Goal: Information Seeking & Learning: Learn about a topic

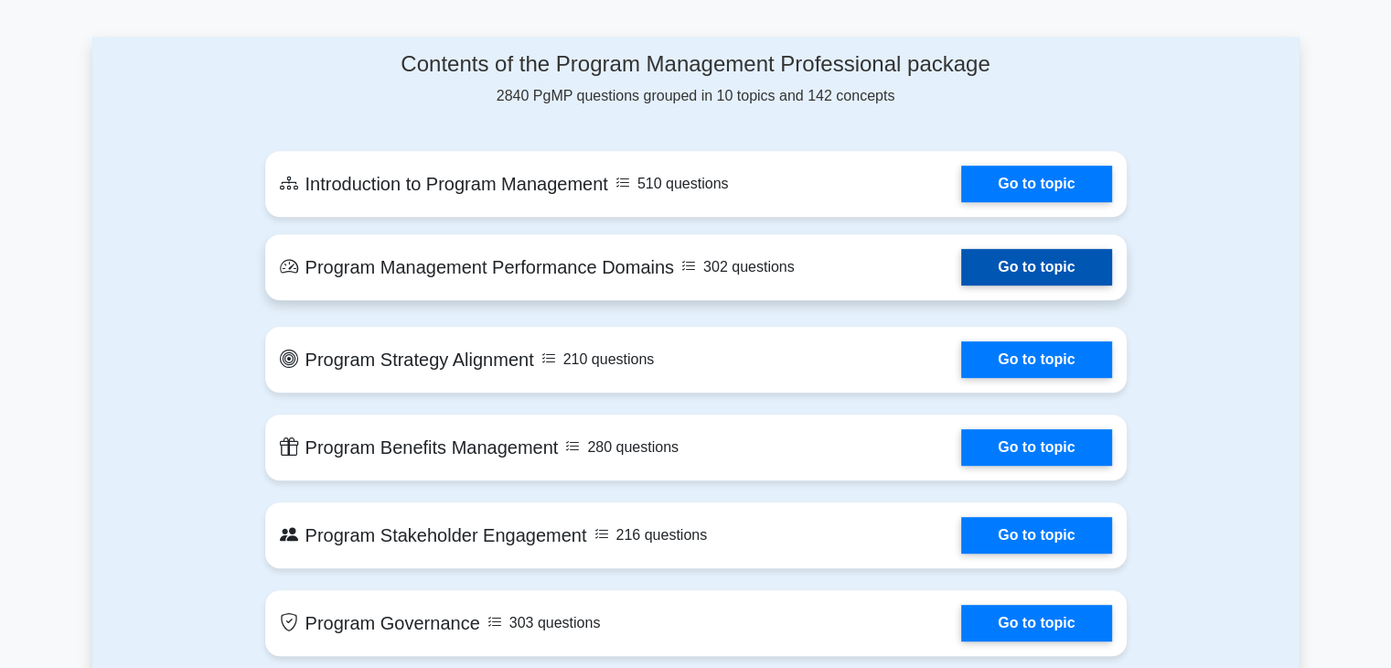
scroll to position [823, 0]
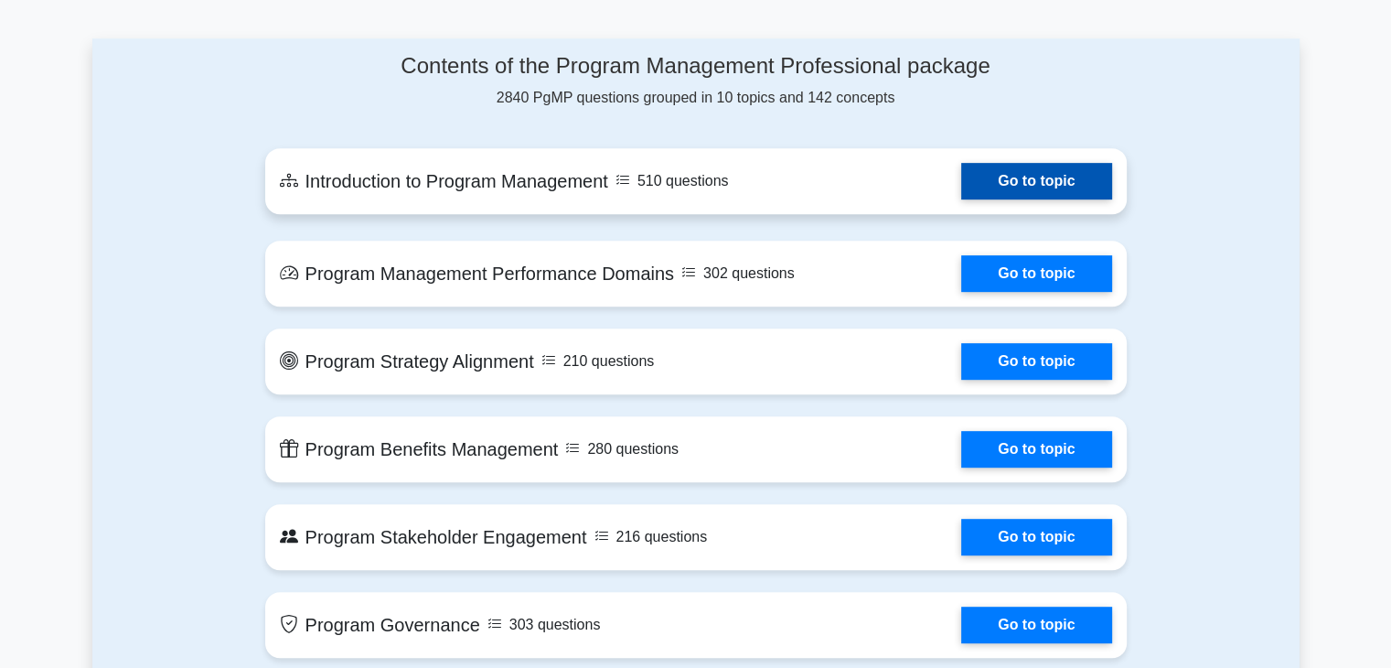
click at [1046, 172] on link "Go to topic" at bounding box center [1036, 181] width 150 height 37
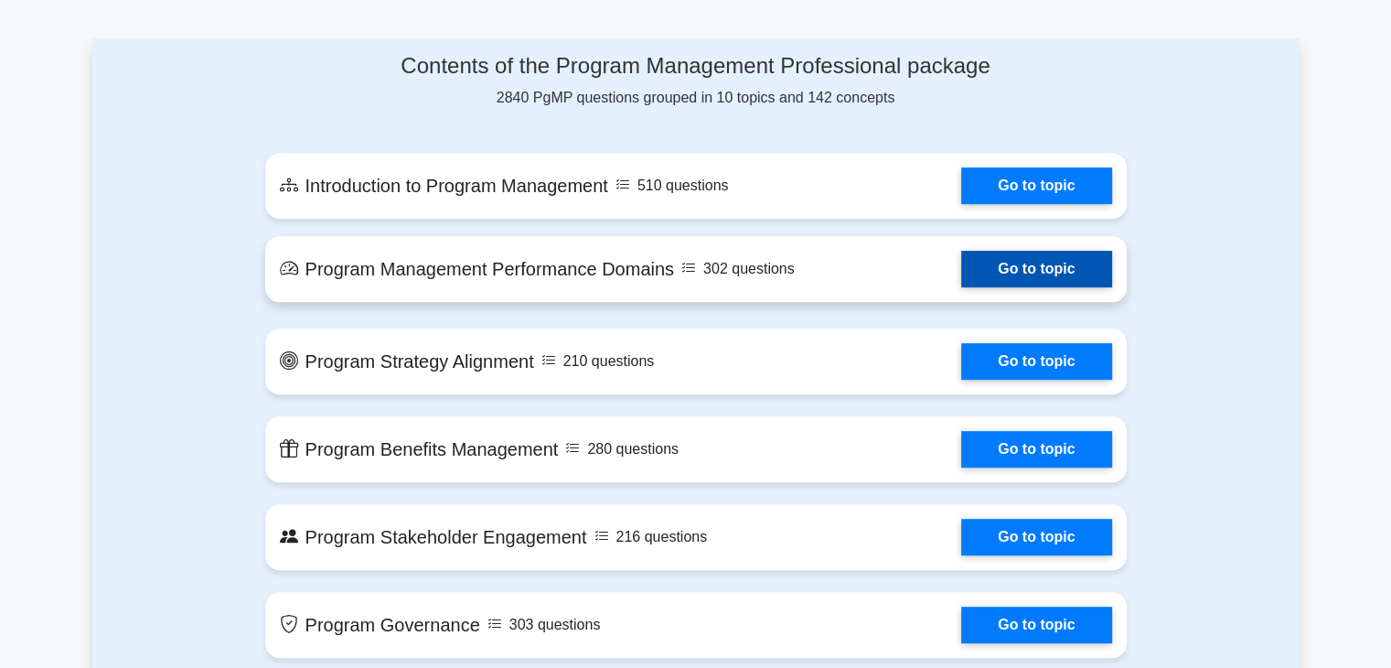
click at [1041, 268] on link "Go to topic" at bounding box center [1036, 269] width 150 height 37
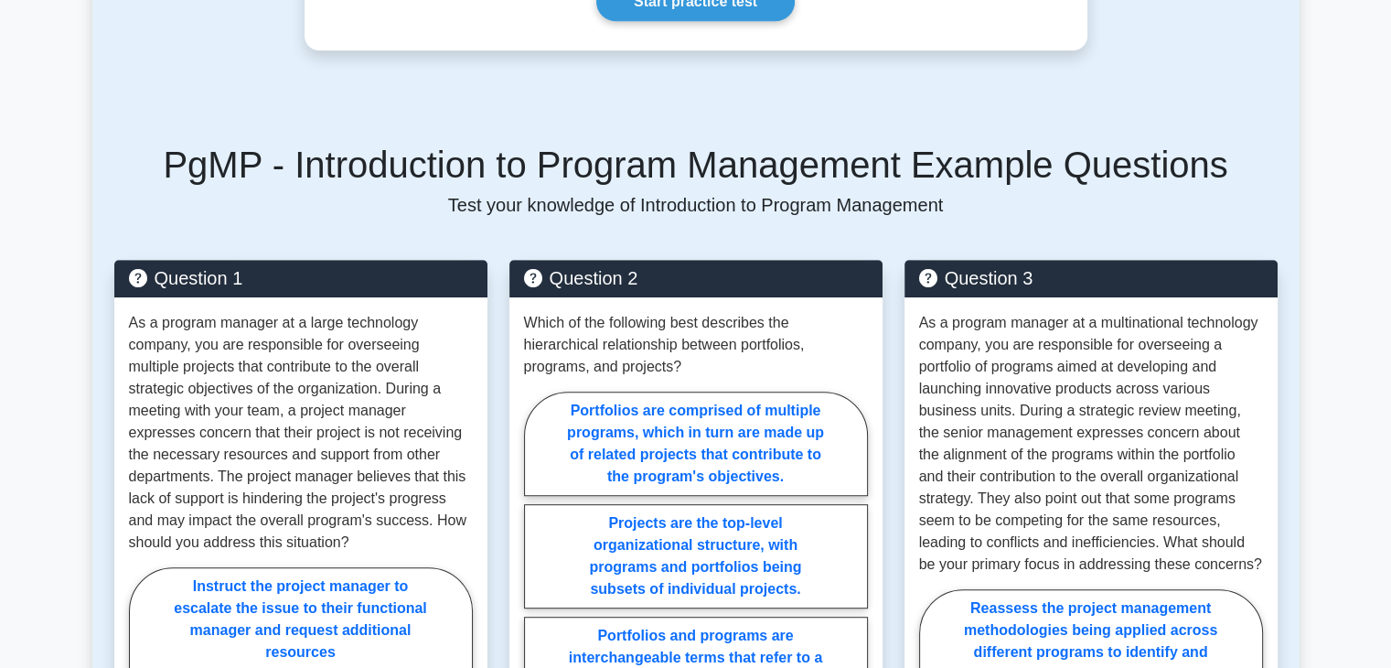
scroll to position [831, 0]
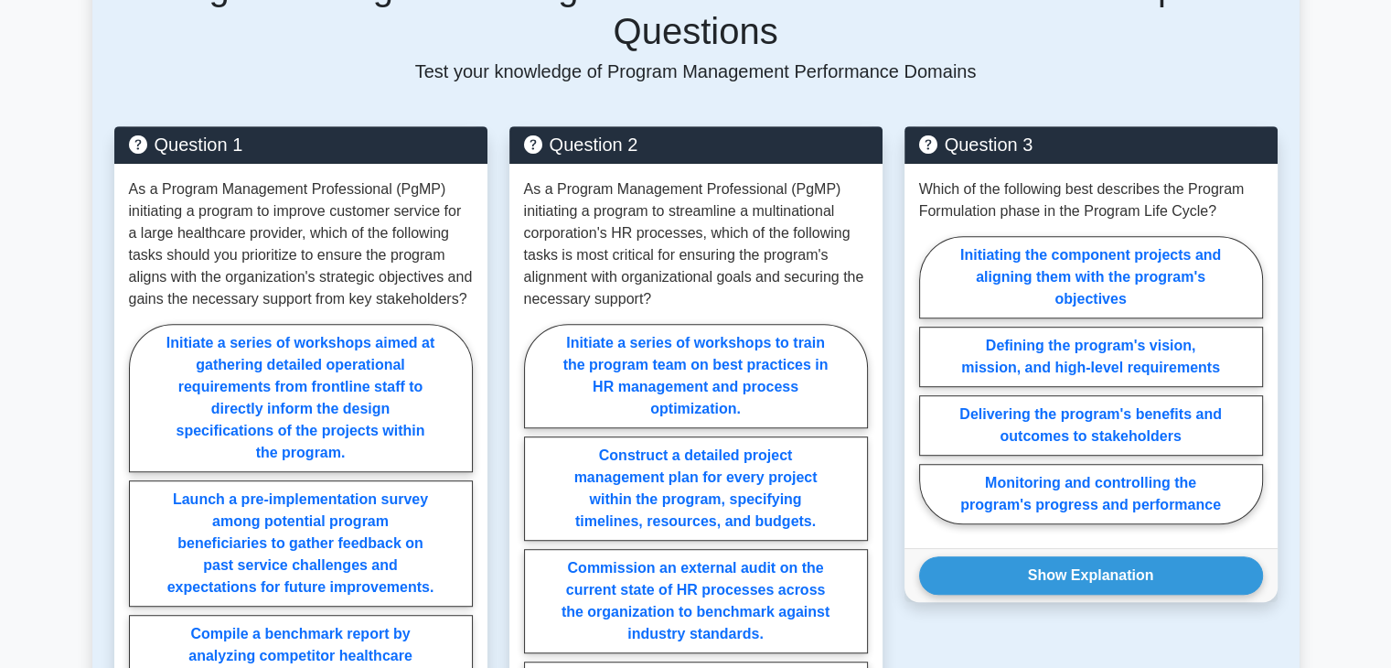
scroll to position [1006, 0]
